Goal: Find specific page/section: Find specific page/section

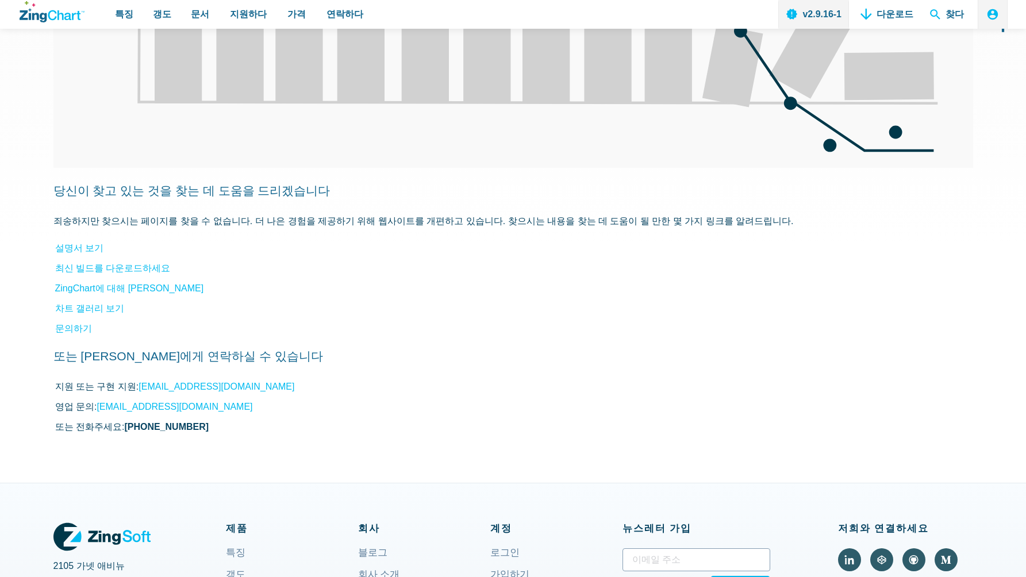
scroll to position [438, 0]
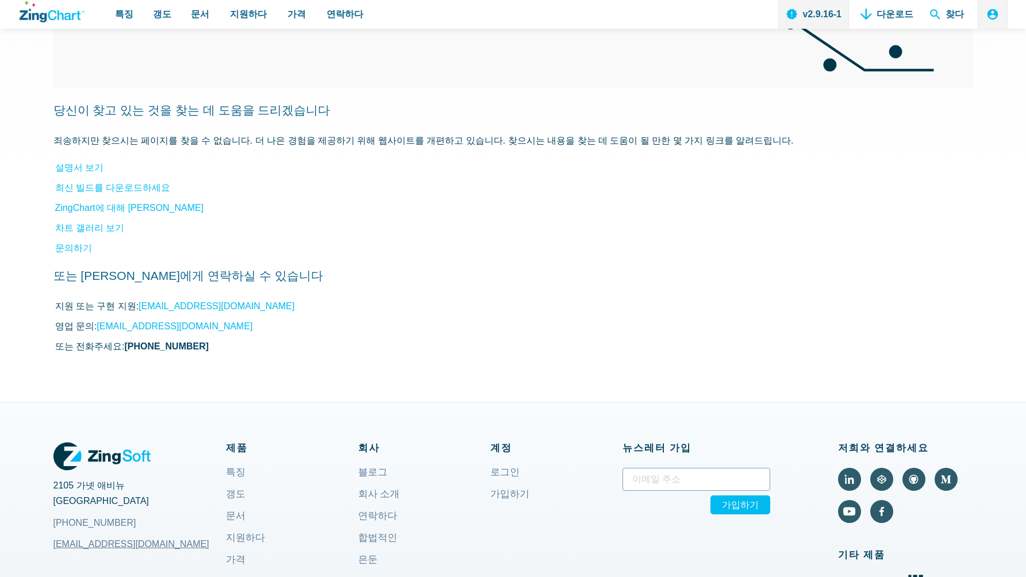
click at [51, 21] on icon "ZingChart 로고. 홈페이지로 돌아가려면 클릭하세요." at bounding box center [52, 11] width 65 height 21
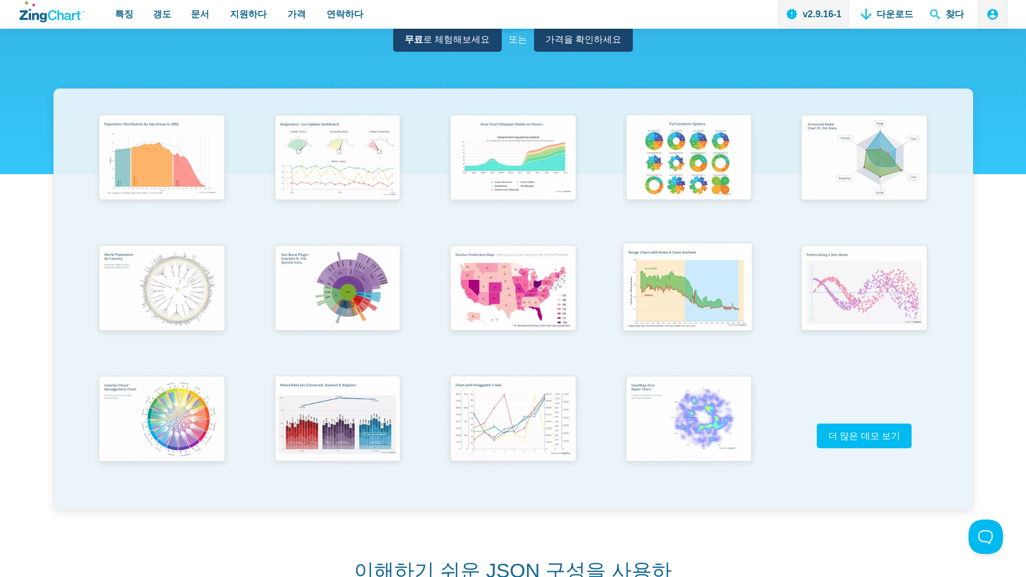
scroll to position [227, 0]
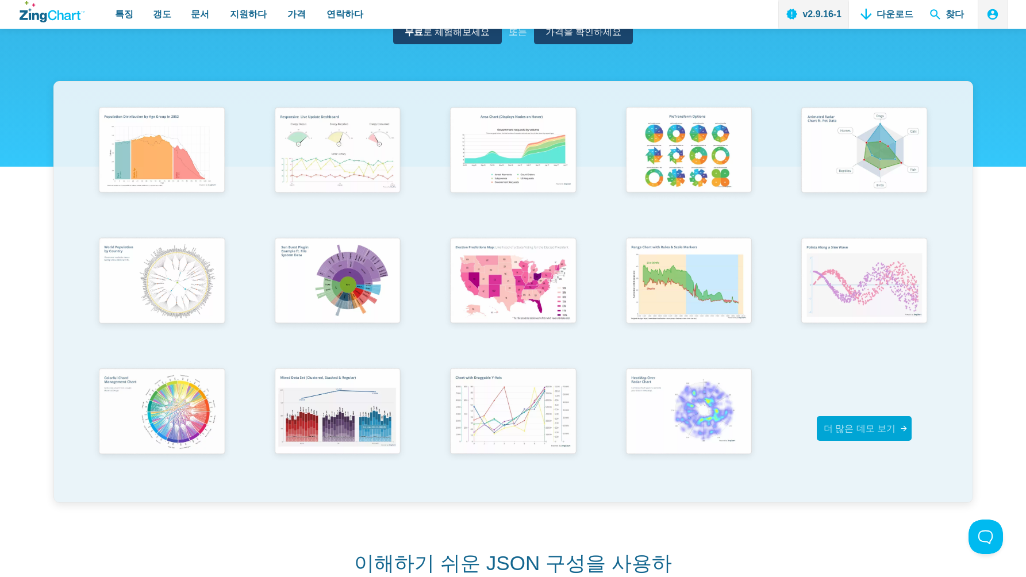
click at [900, 424] on icon "앱 콘텐츠" at bounding box center [904, 428] width 9 height 9
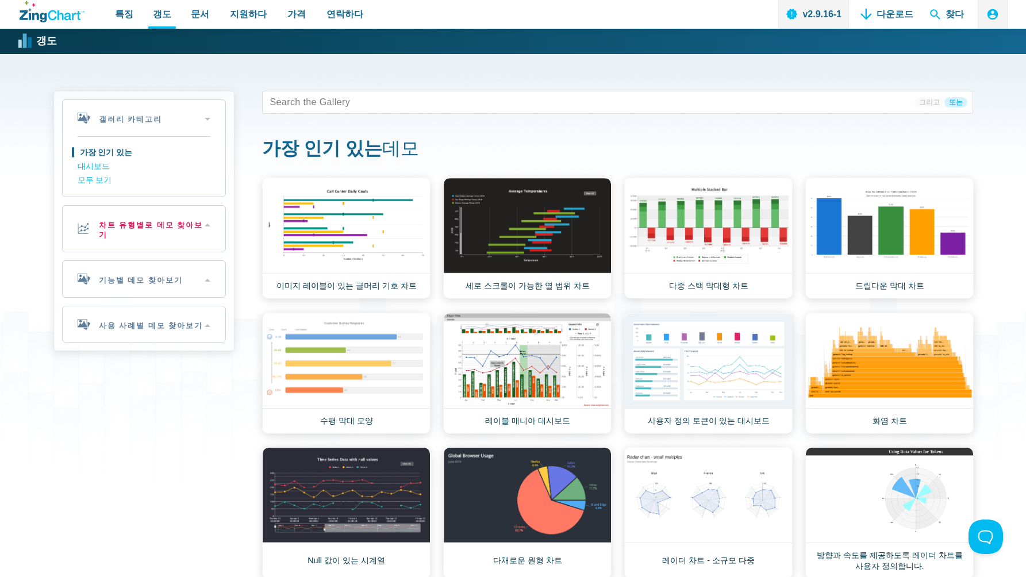
click at [166, 222] on font "차트 유형별로 데모 찾아보기" at bounding box center [151, 230] width 105 height 18
click at [204, 232] on h2 "차트 유형별로 데모 찾아보기" at bounding box center [144, 229] width 163 height 46
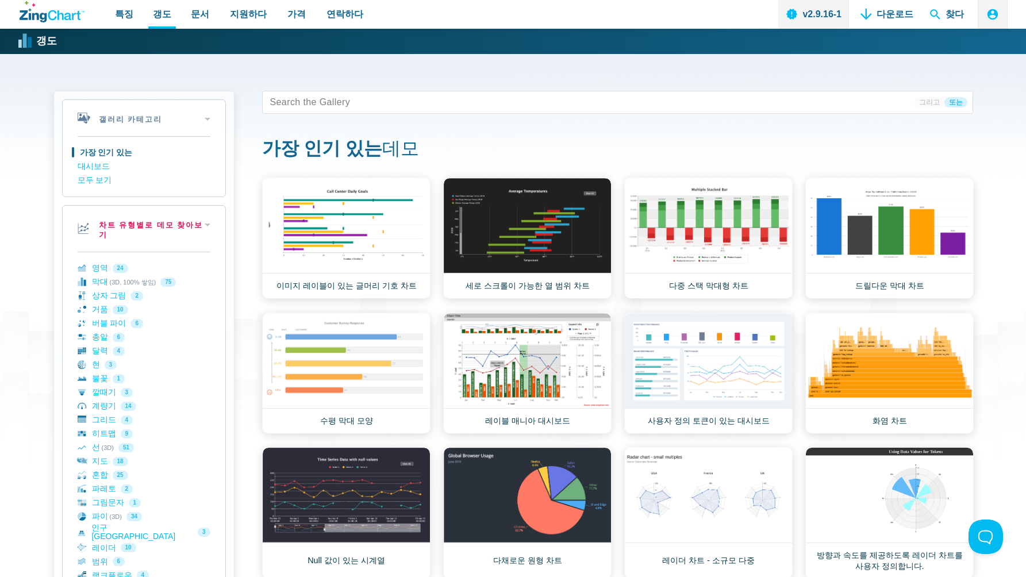
click at [206, 226] on h2 "차트 유형별로 데모 찾아보기" at bounding box center [144, 229] width 163 height 46
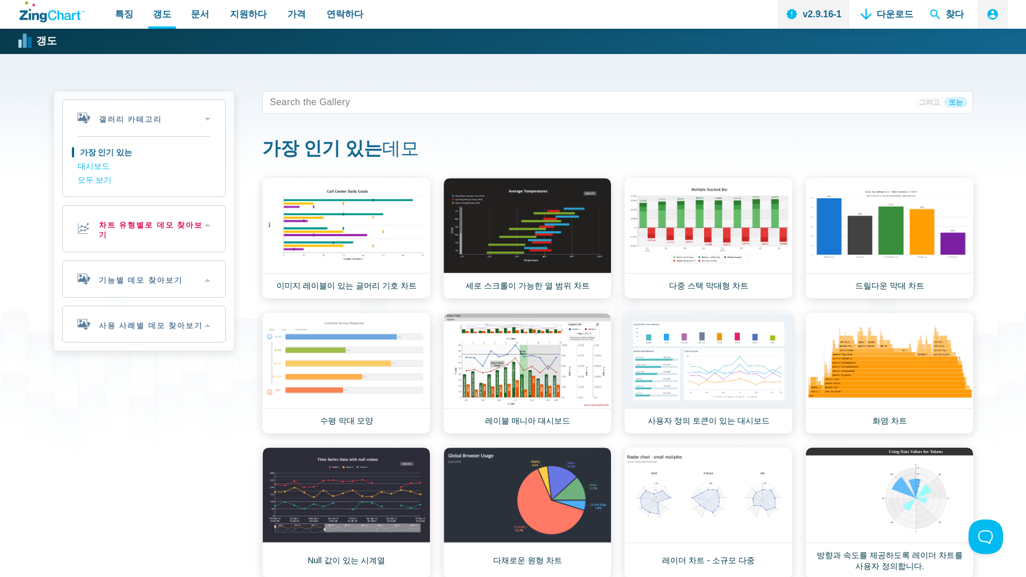
click at [206, 226] on h2 "차트 유형별로 데모 찾아보기" at bounding box center [144, 229] width 163 height 46
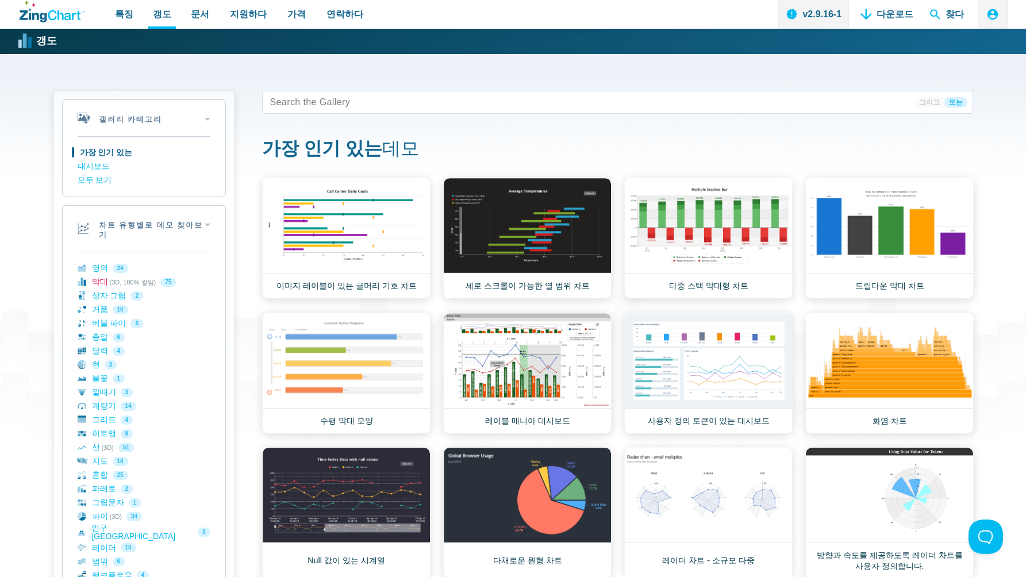
click at [106, 275] on link "막대 (3D, 100% 쌓임) 75" at bounding box center [144, 282] width 133 height 14
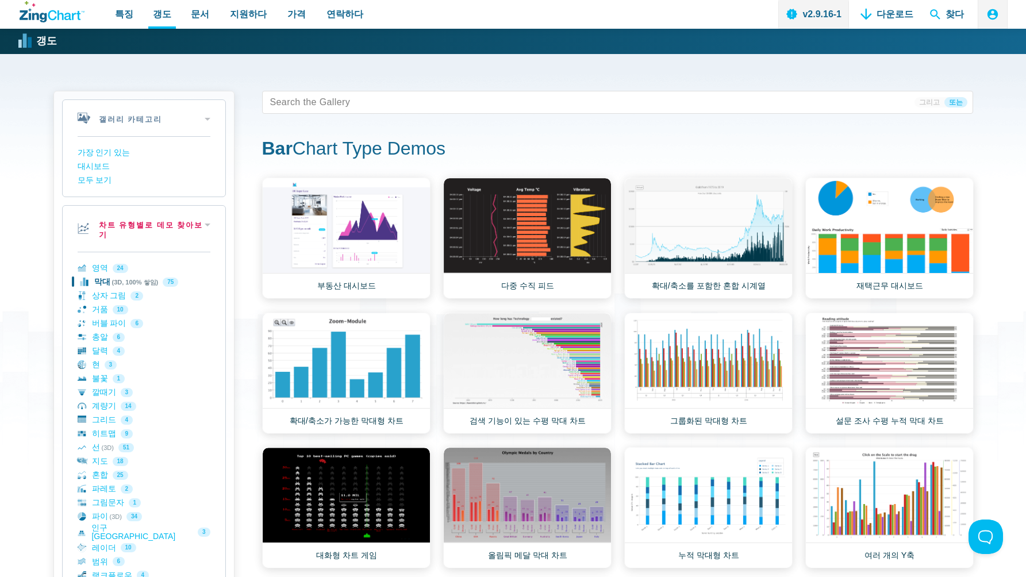
click at [216, 229] on h2 "차트 유형별로 데모 찾아보기" at bounding box center [144, 229] width 163 height 46
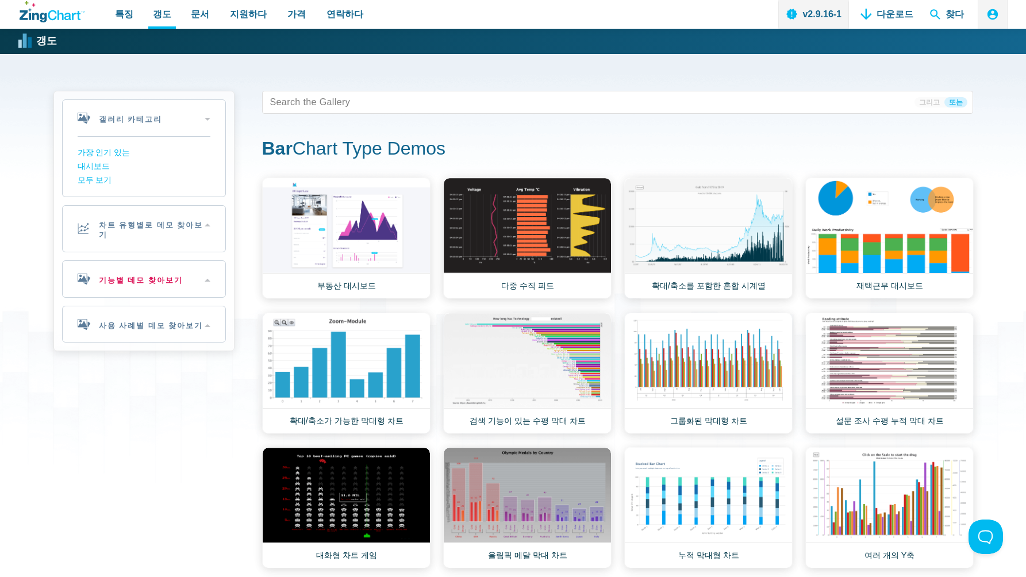
click at [183, 262] on h2 "기능별 데모 찾아보기" at bounding box center [144, 279] width 163 height 36
